Goal: Task Accomplishment & Management: Use online tool/utility

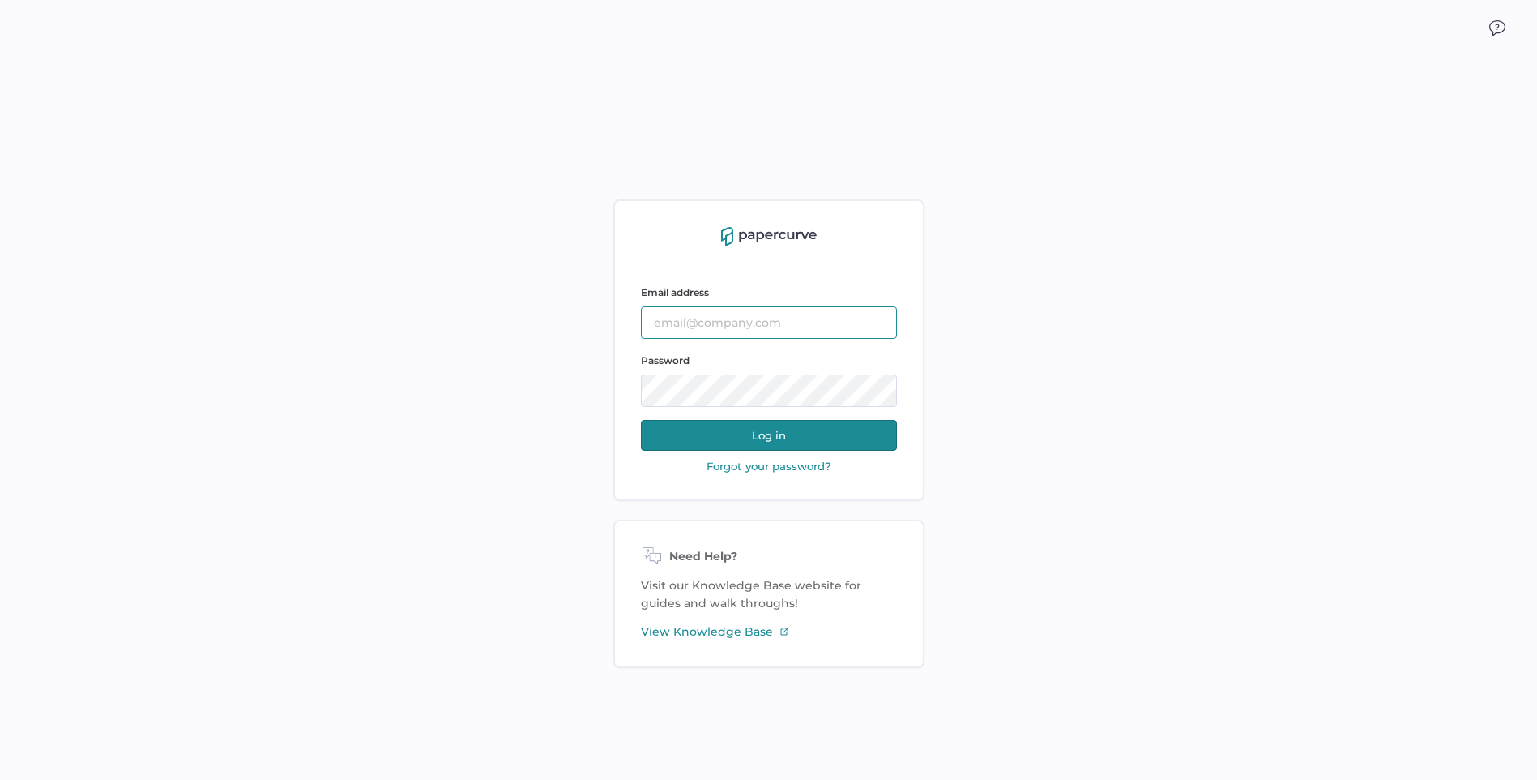
click at [672, 316] on input "text" at bounding box center [769, 322] width 256 height 32
type input "mkoehler@saolrx.com"
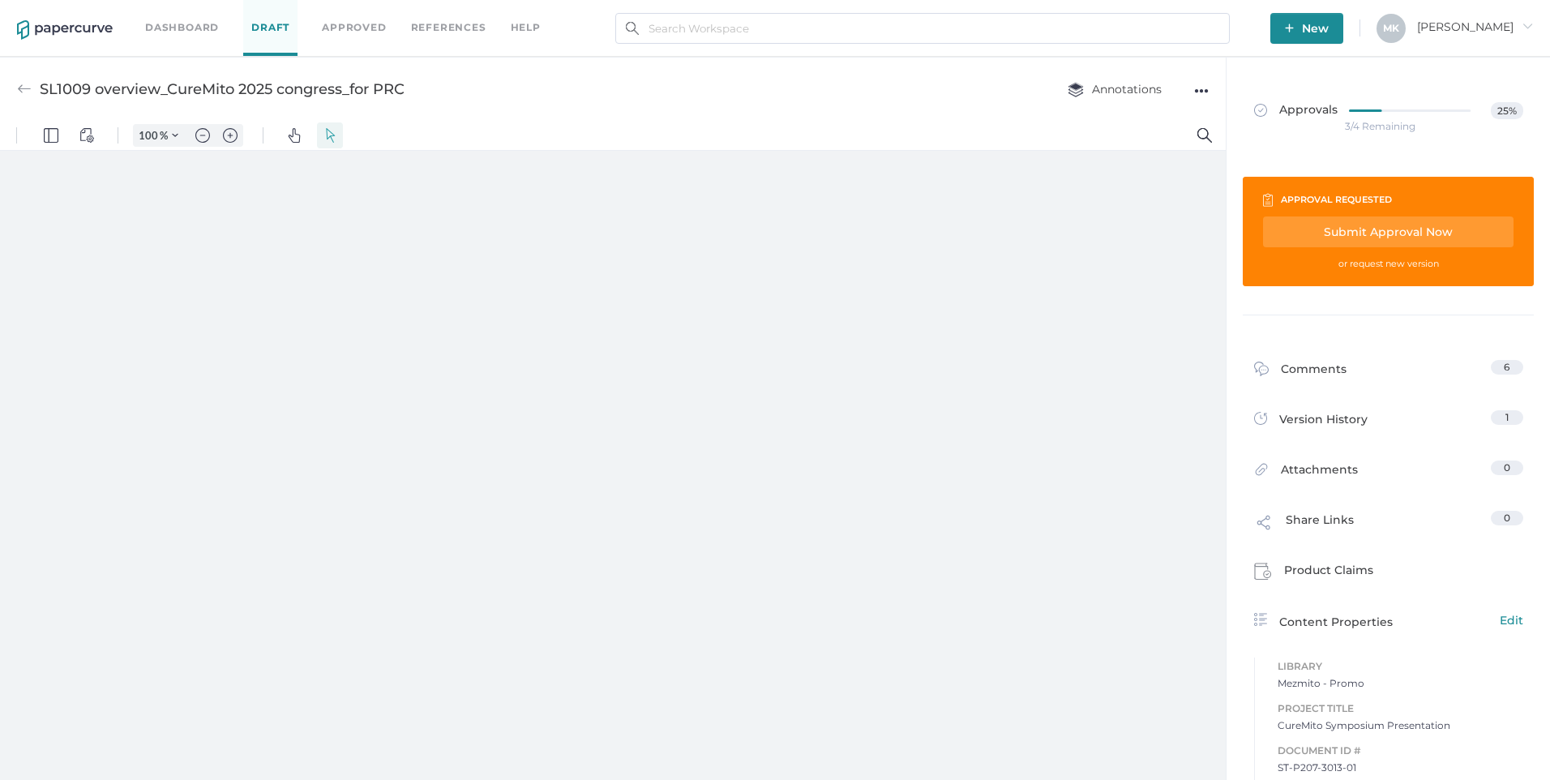
type input "211"
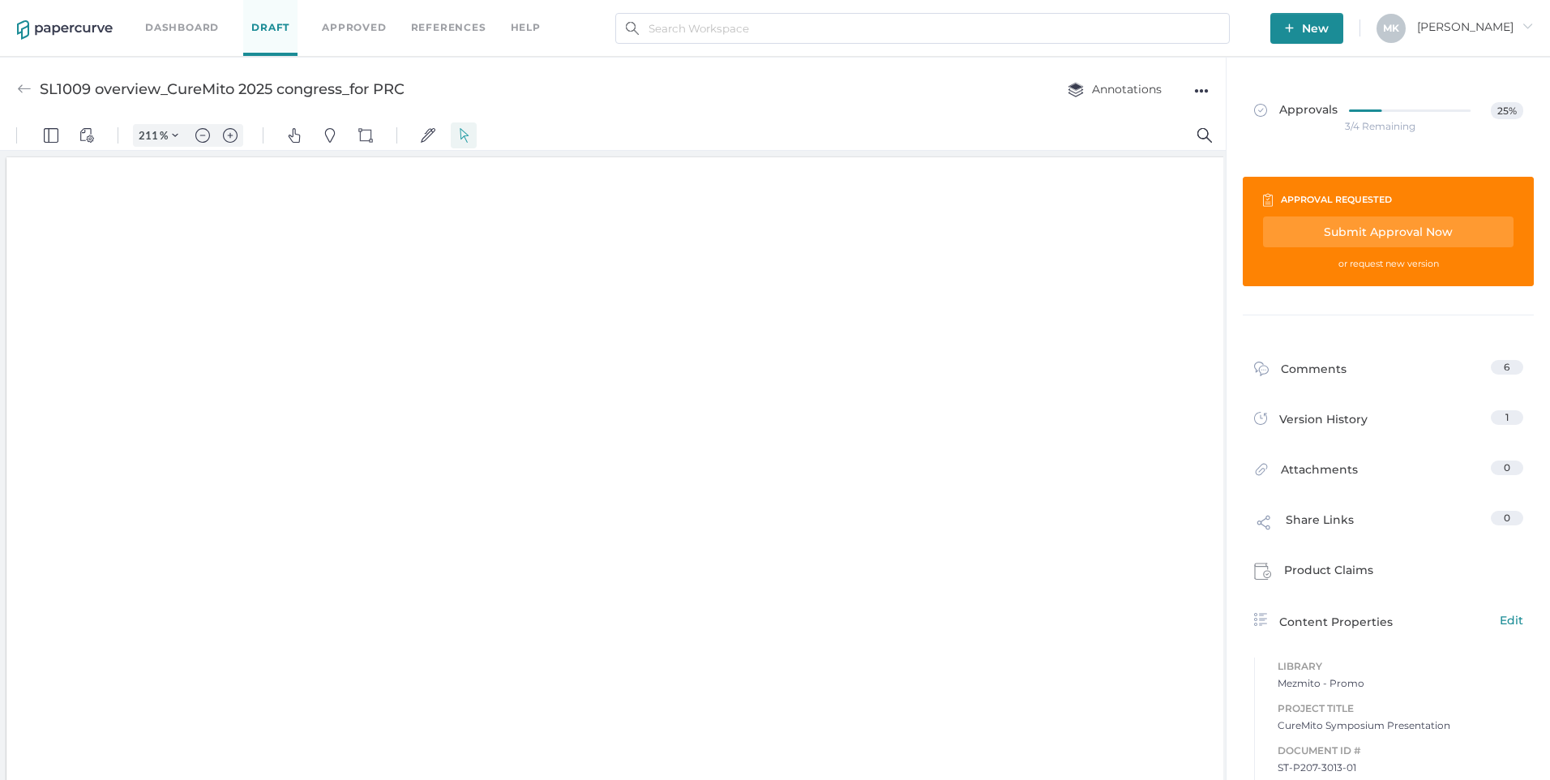
scroll to position [2, 0]
type input "1"
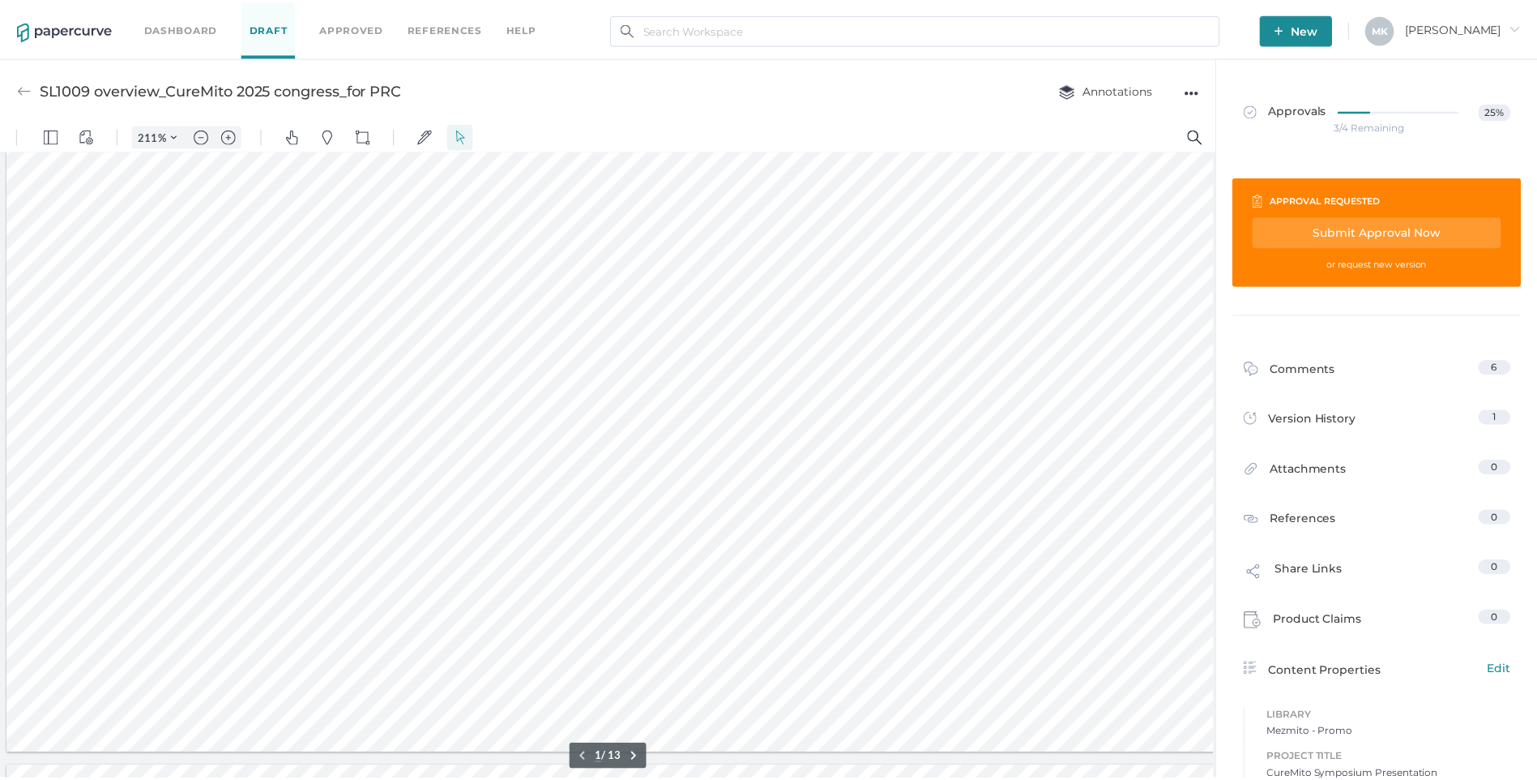
scroll to position [326, 0]
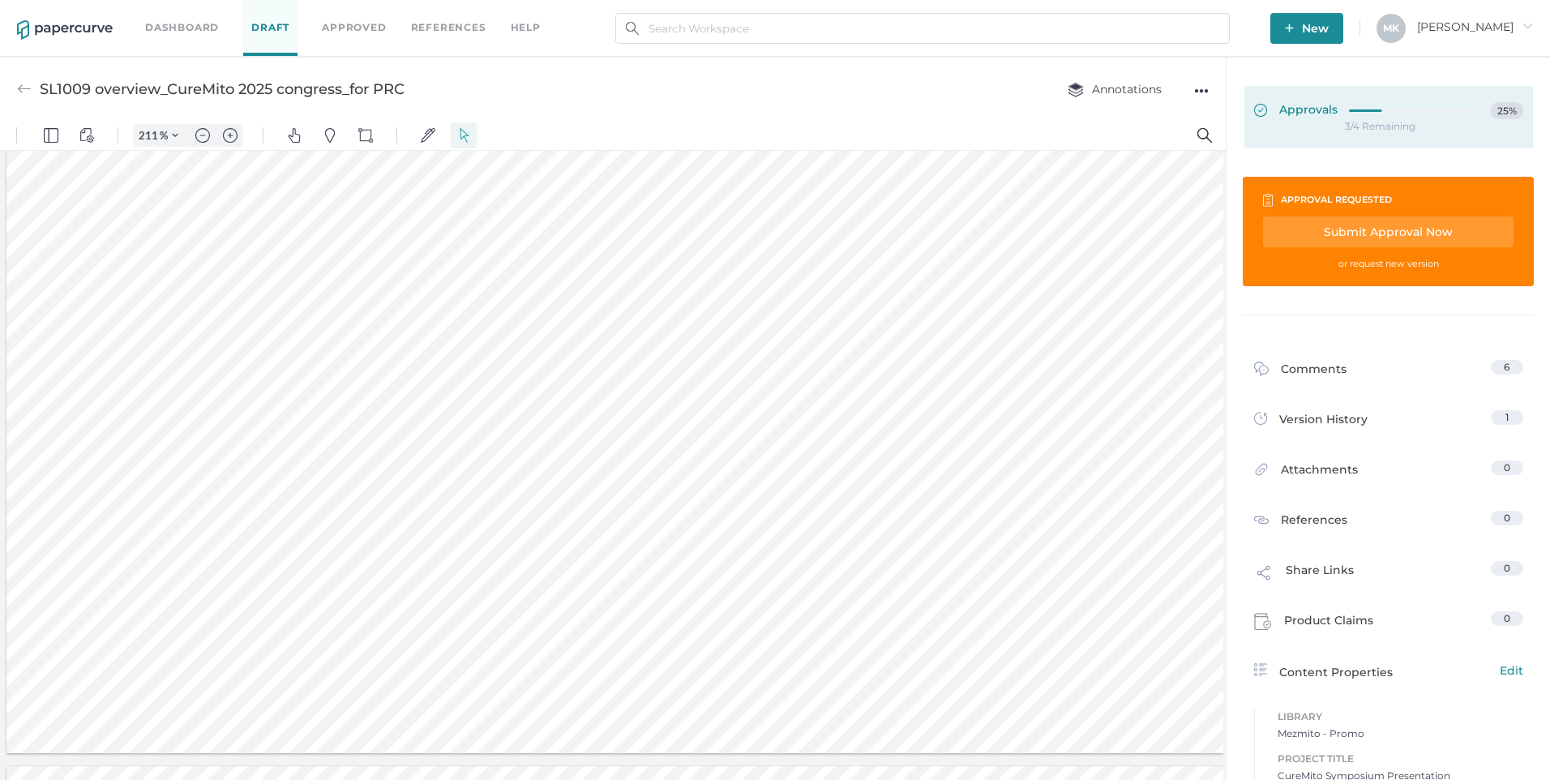
click at [1290, 110] on span "Approvals" at bounding box center [1295, 111] width 83 height 18
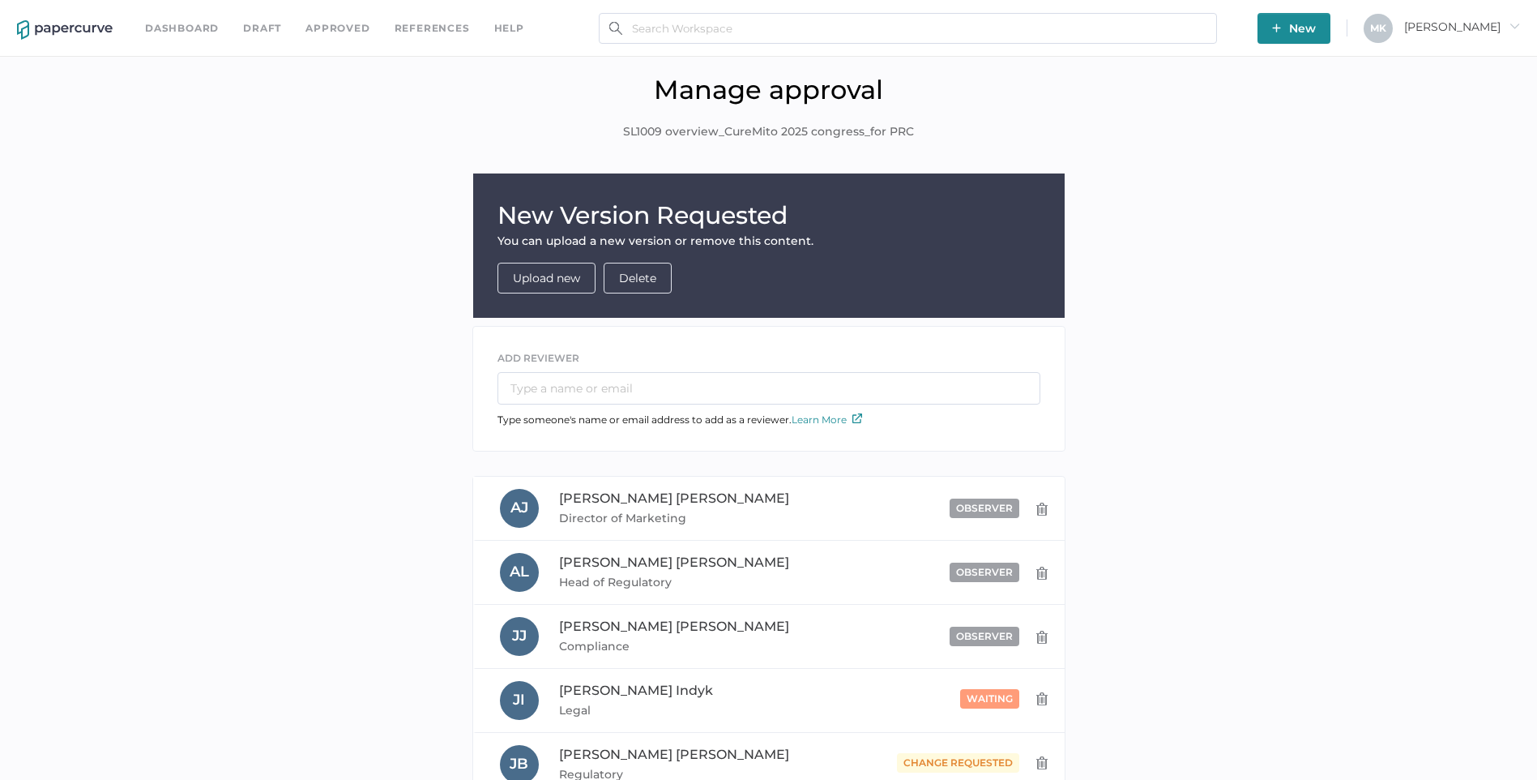
click at [188, 31] on link "Dashboard" at bounding box center [182, 28] width 74 height 18
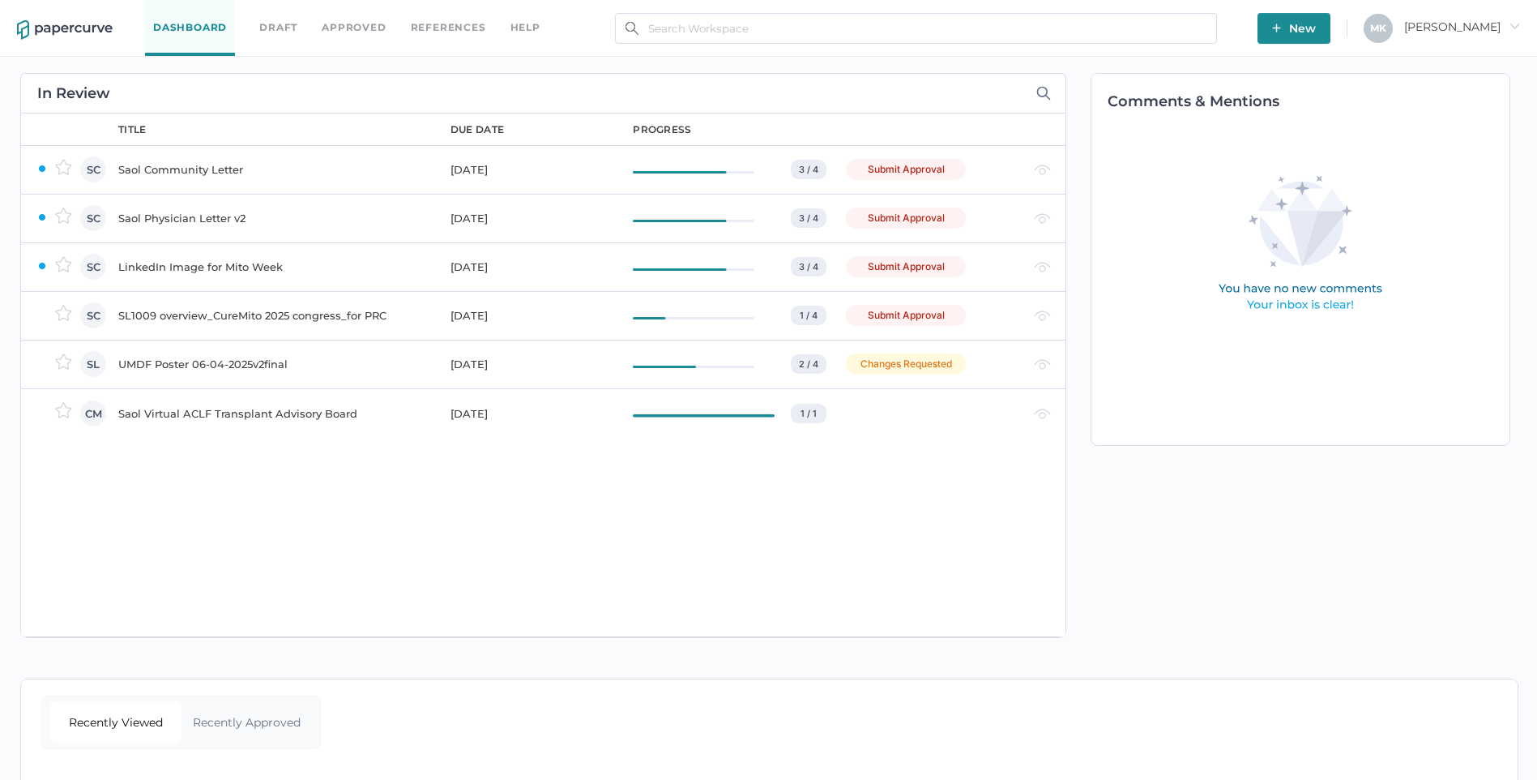
click at [257, 316] on div "SL1009 overview_CureMito 2025 congress_for PRC" at bounding box center [274, 315] width 313 height 19
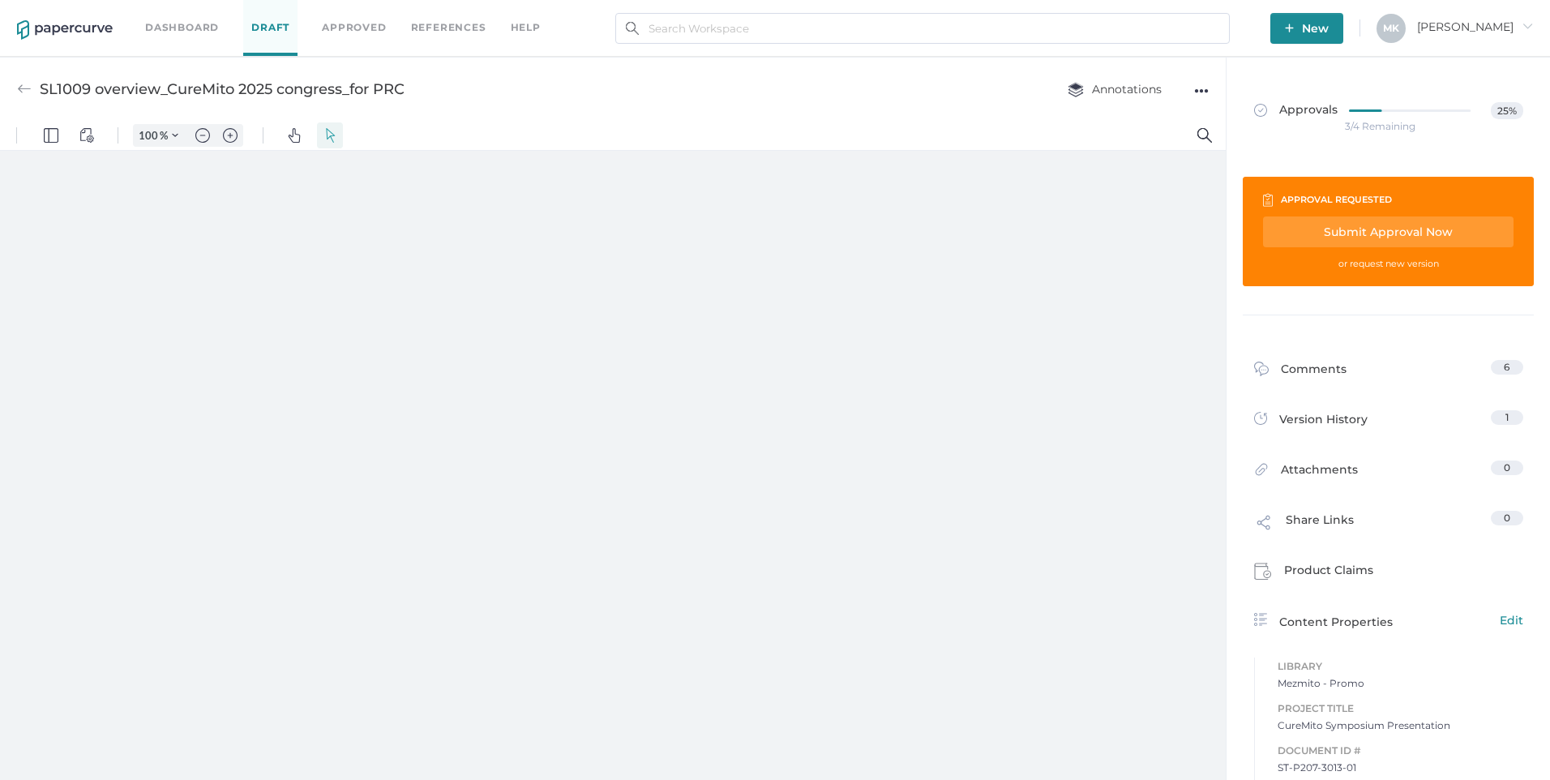
type input "211"
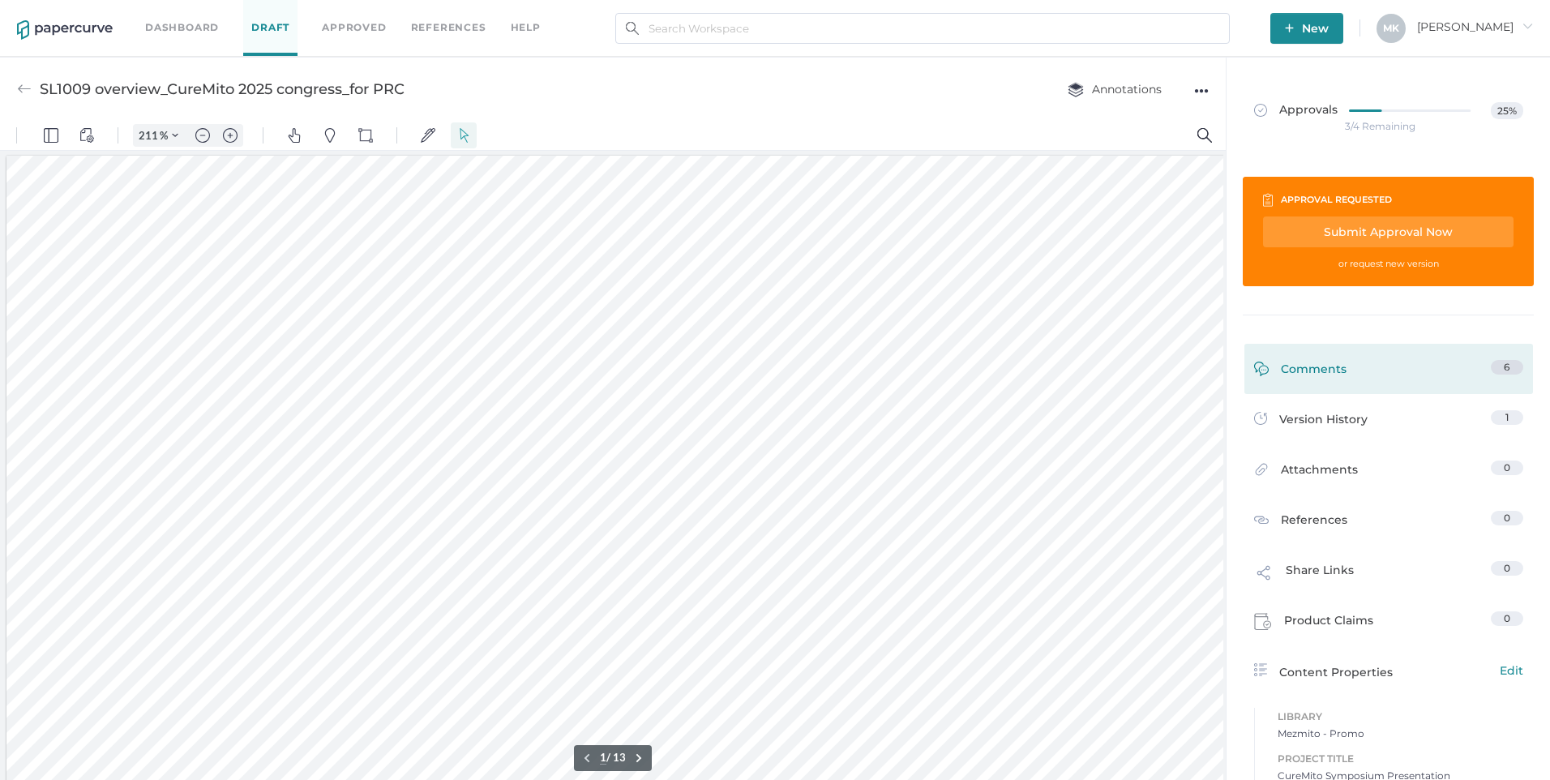
click at [1503, 368] on span "6" at bounding box center [1506, 367] width 6 height 12
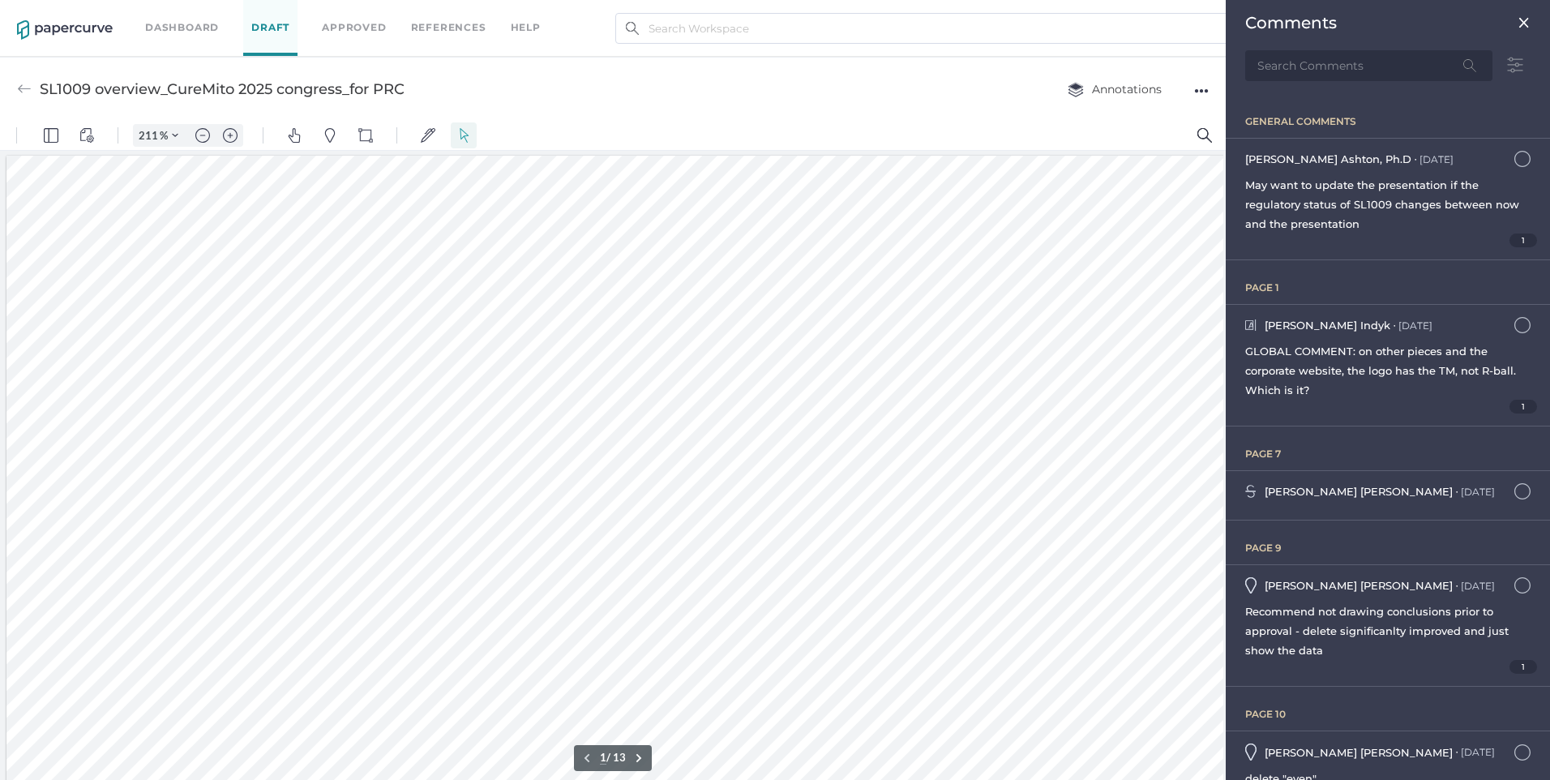
scroll to position [7, 0]
